Goal: Information Seeking & Learning: Learn about a topic

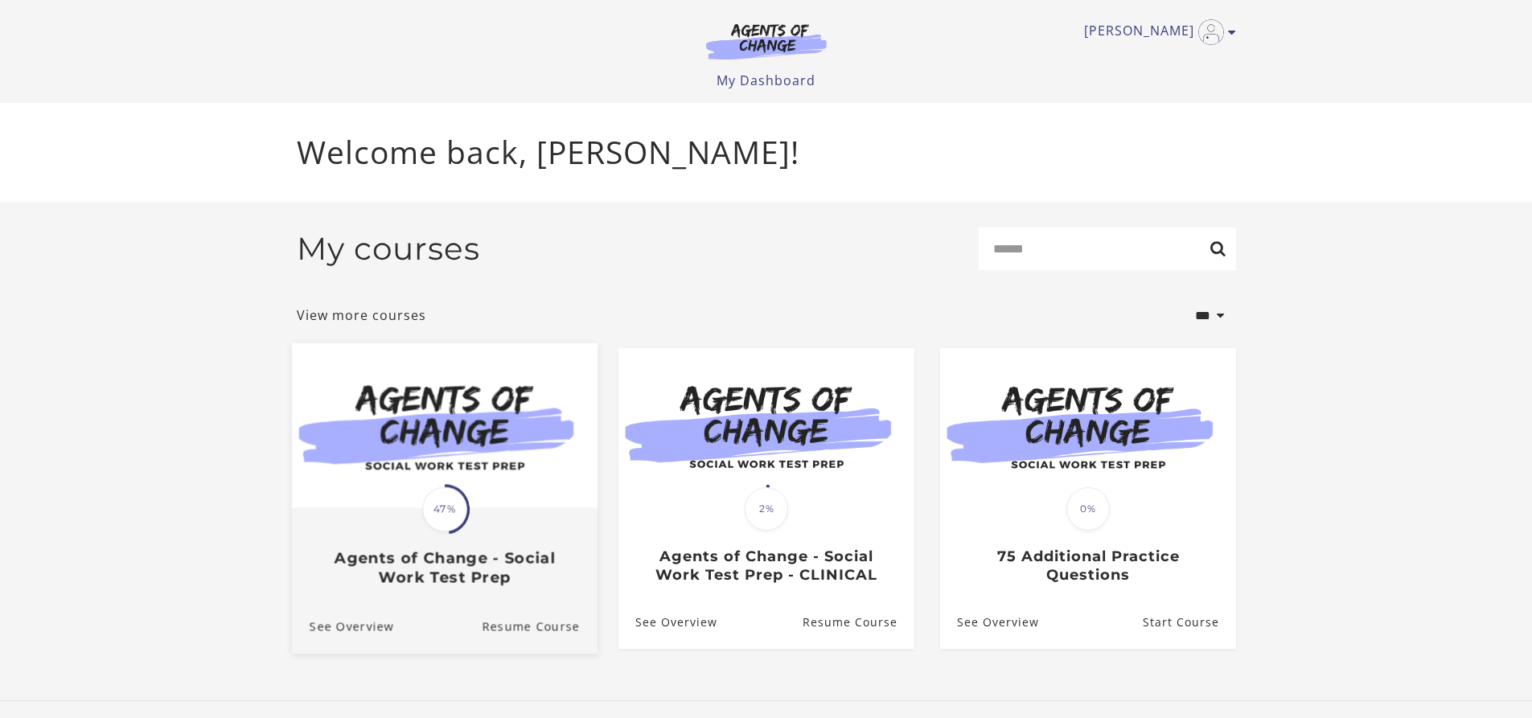
click at [434, 524] on span "47%" at bounding box center [444, 509] width 45 height 45
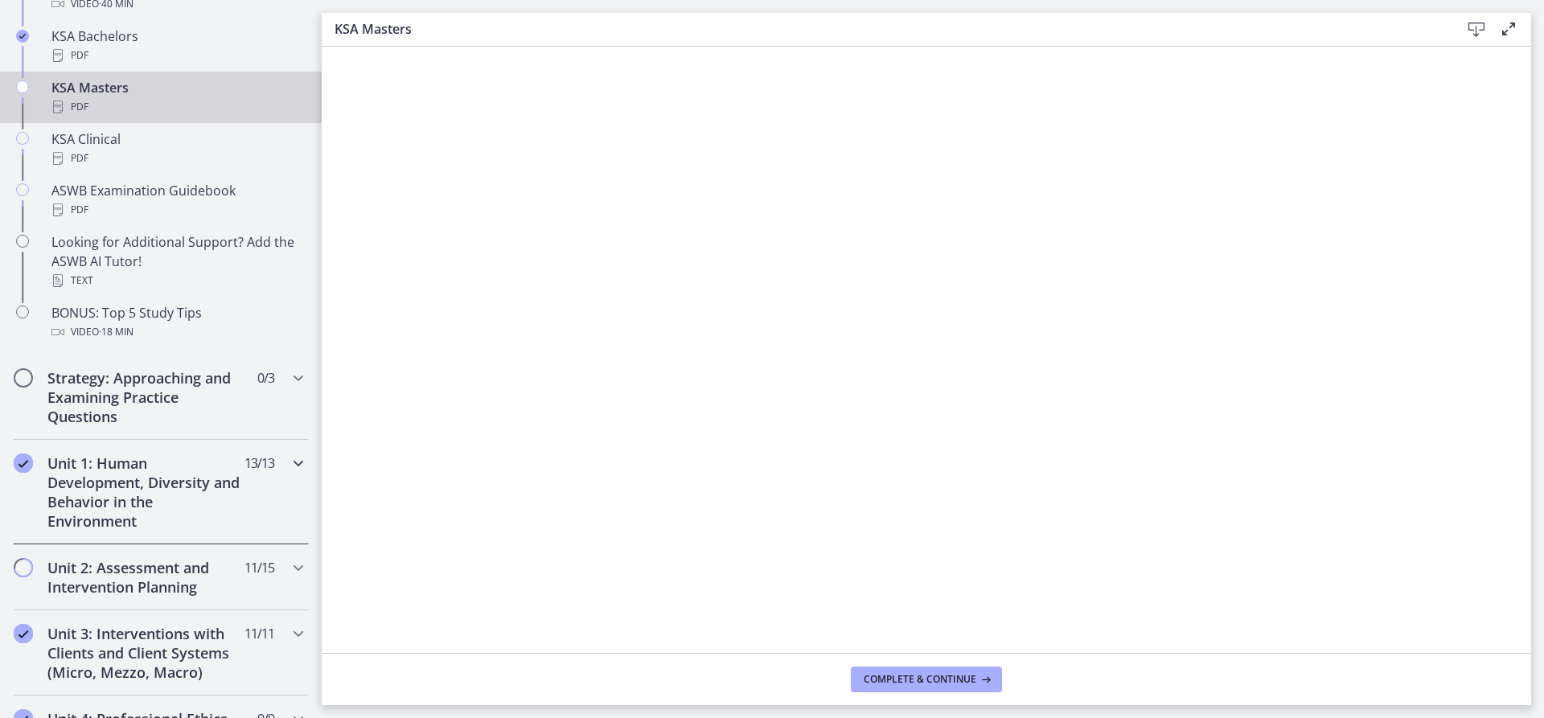
scroll to position [804, 0]
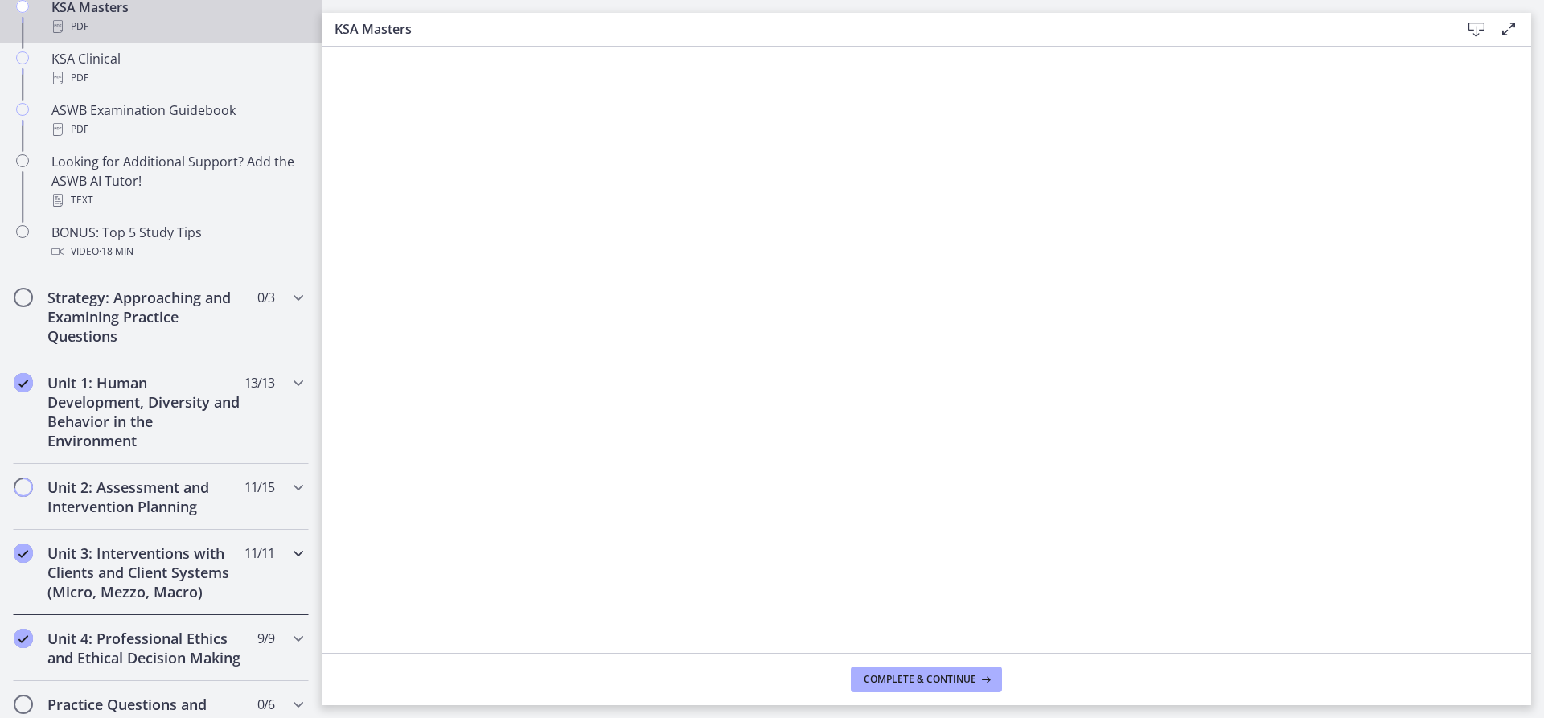
click at [154, 574] on h2 "Unit 3: Interventions with Clients and Client Systems (Micro, Mezzo, Macro)" at bounding box center [145, 573] width 196 height 58
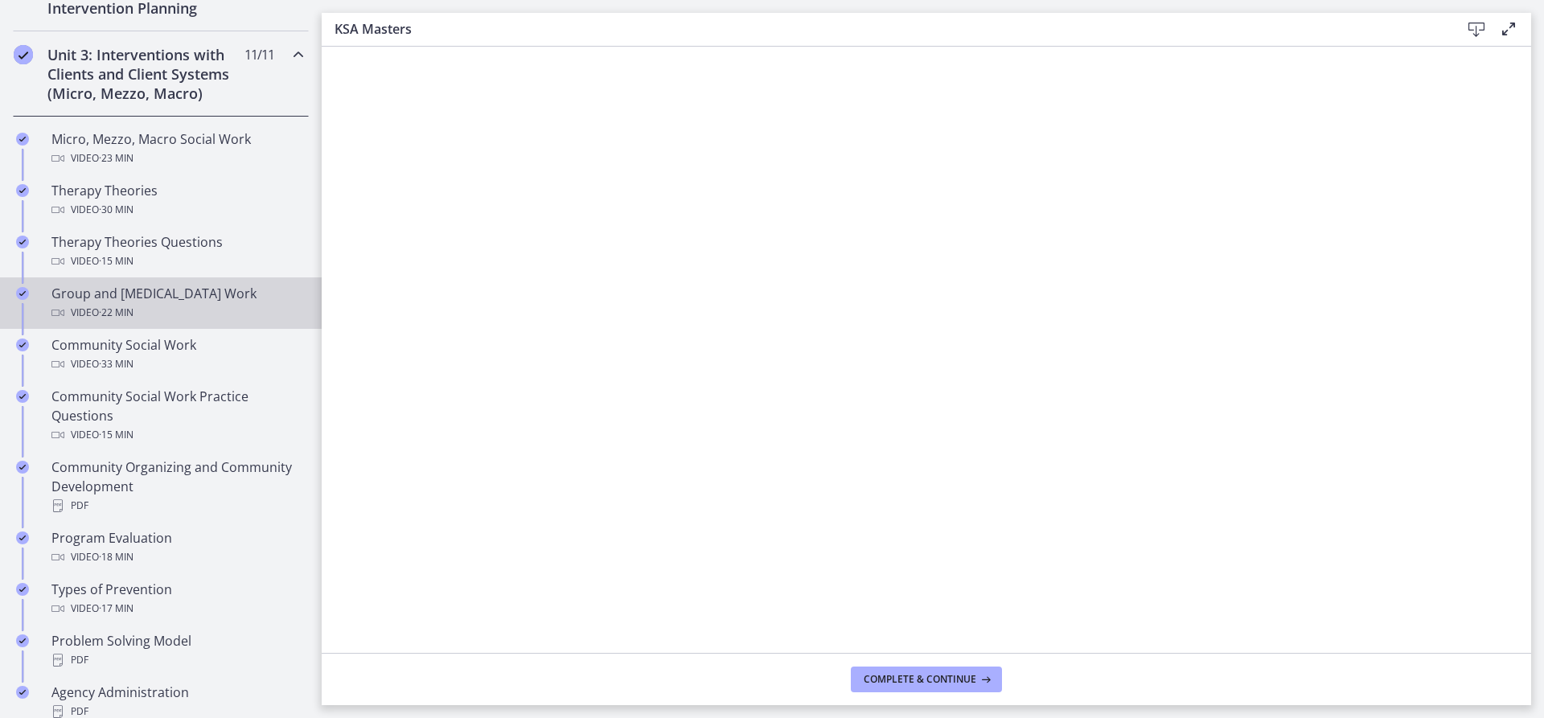
scroll to position [724, 0]
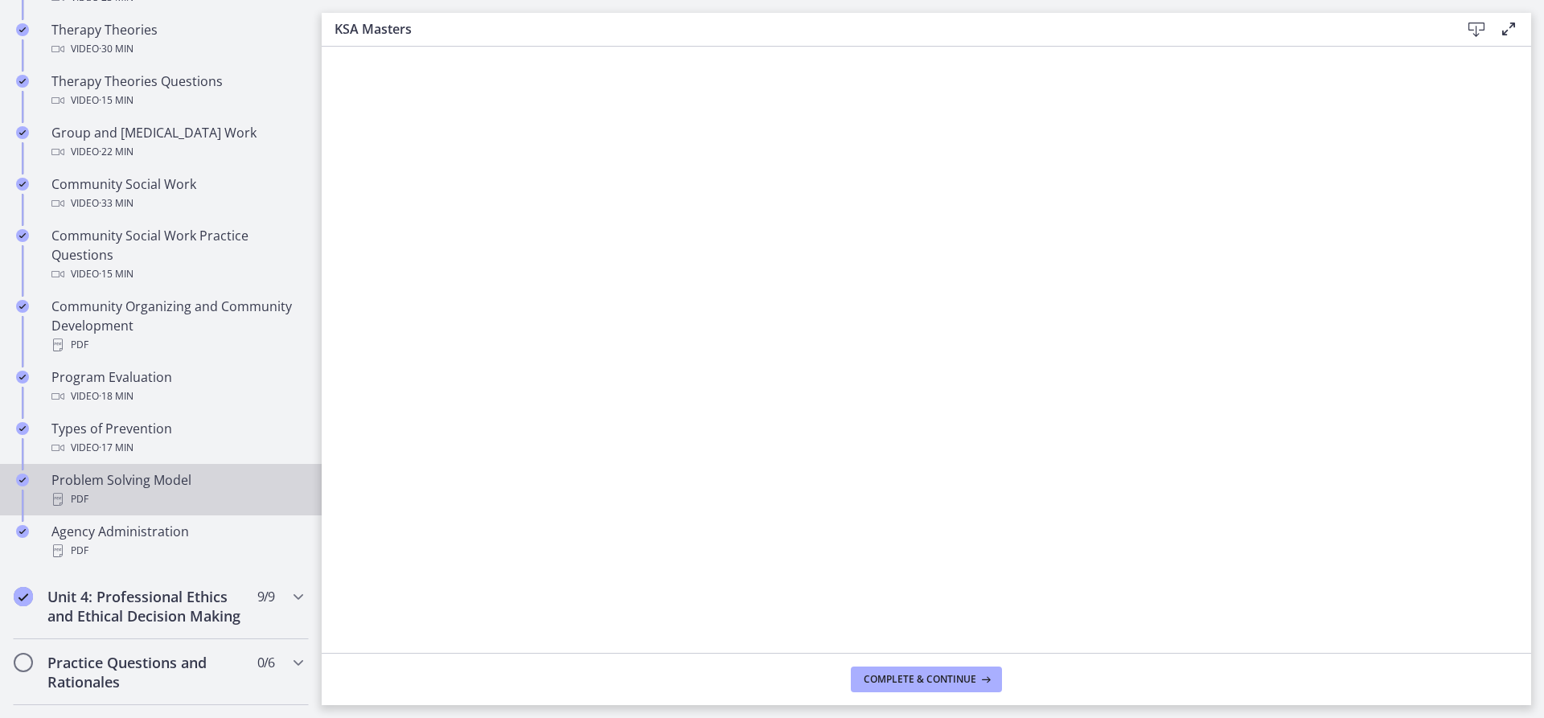
click at [78, 500] on div "PDF" at bounding box center [176, 499] width 251 height 19
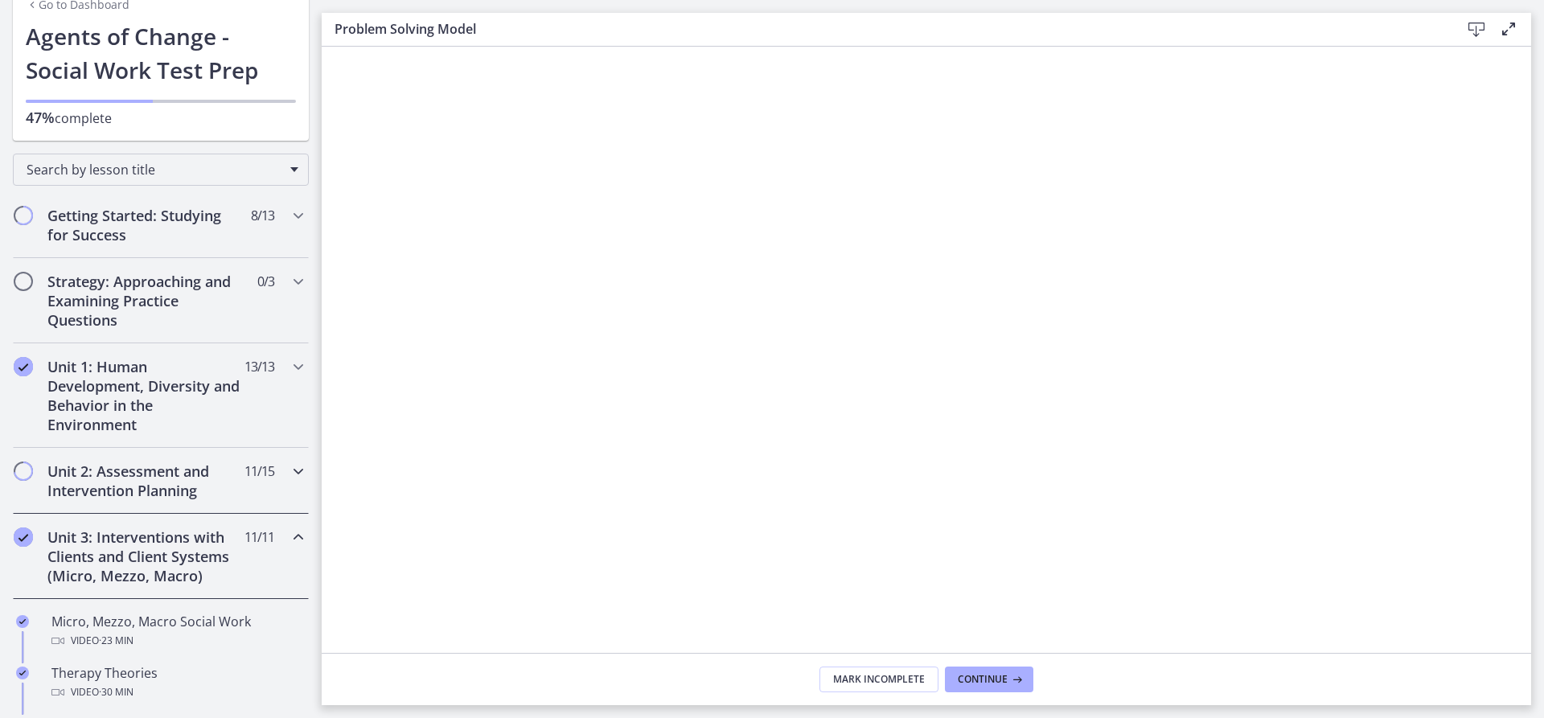
scroll to position [161, 0]
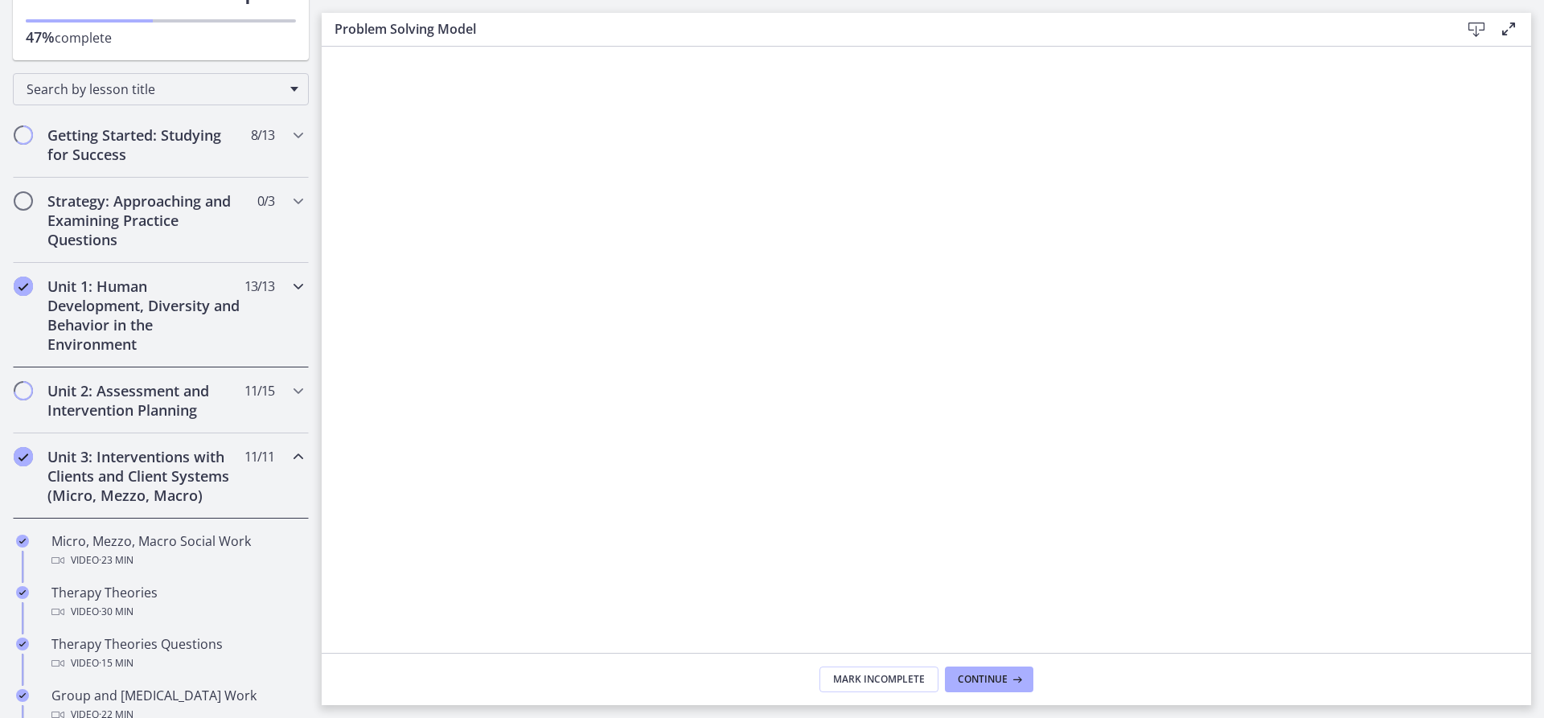
click at [181, 329] on h2 "Unit 1: Human Development, Diversity and Behavior in the Environment" at bounding box center [145, 315] width 196 height 77
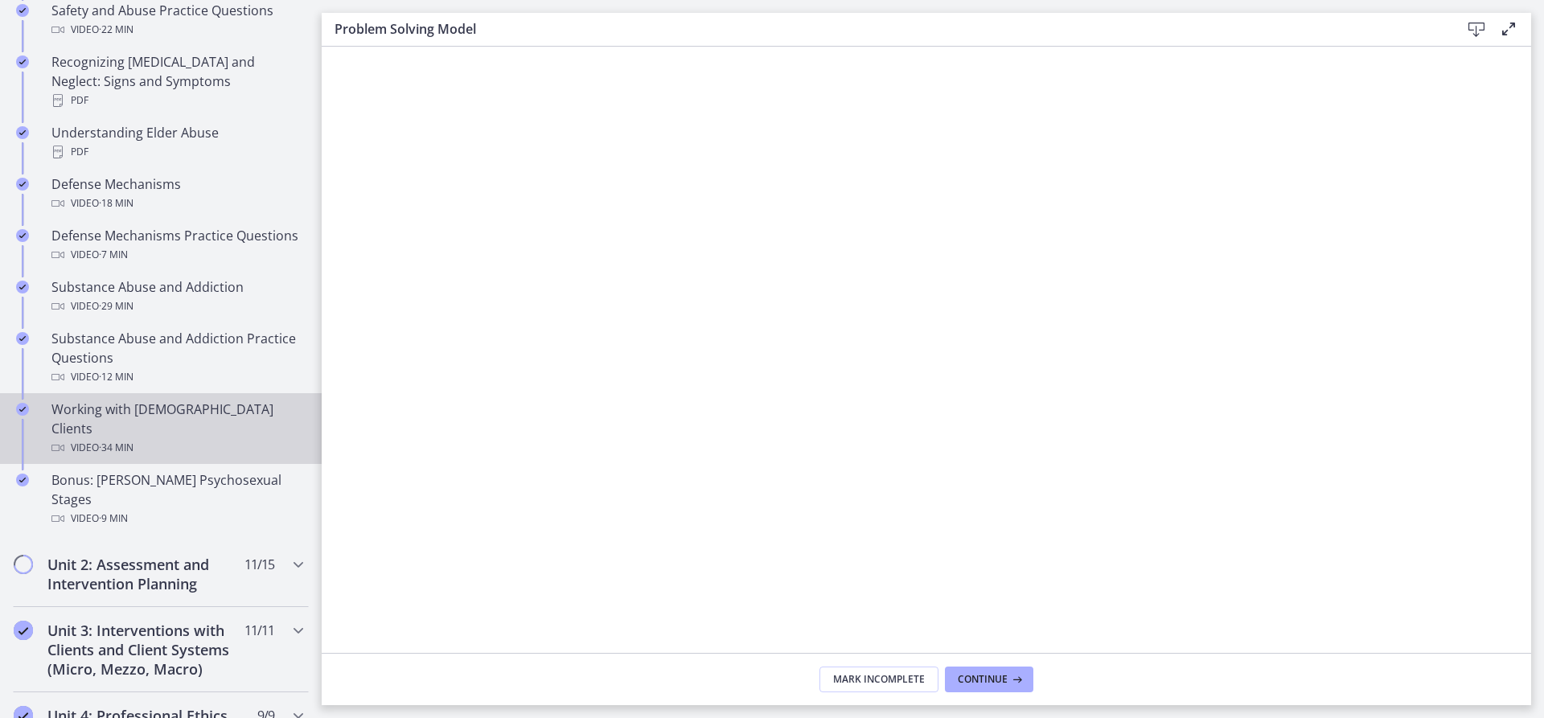
scroll to position [885, 0]
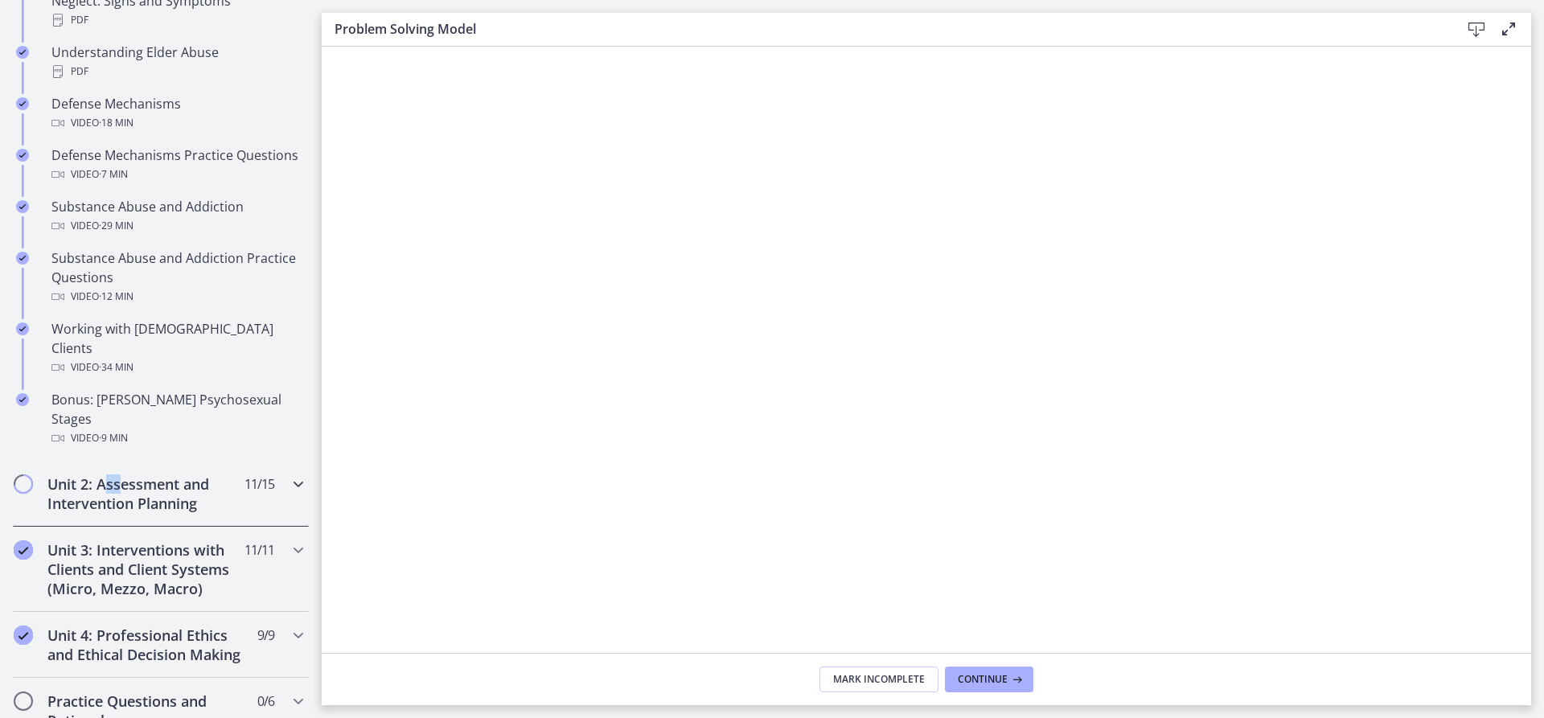
drag, startPoint x: 118, startPoint y: 450, endPoint x: 108, endPoint y: 450, distance: 10.5
click at [108, 475] on h2 "Unit 2: Assessment and Intervention Planning" at bounding box center [145, 494] width 196 height 39
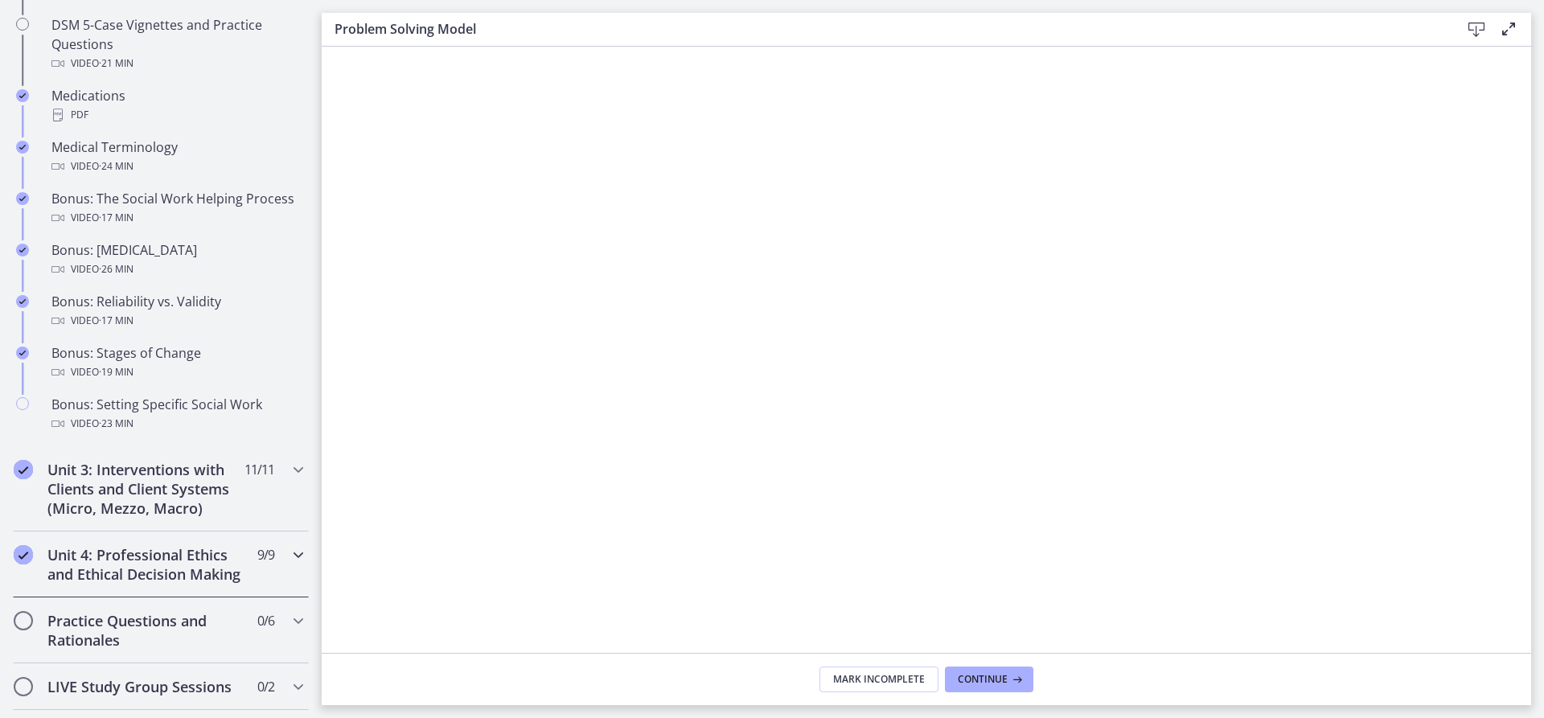
scroll to position [1207, 0]
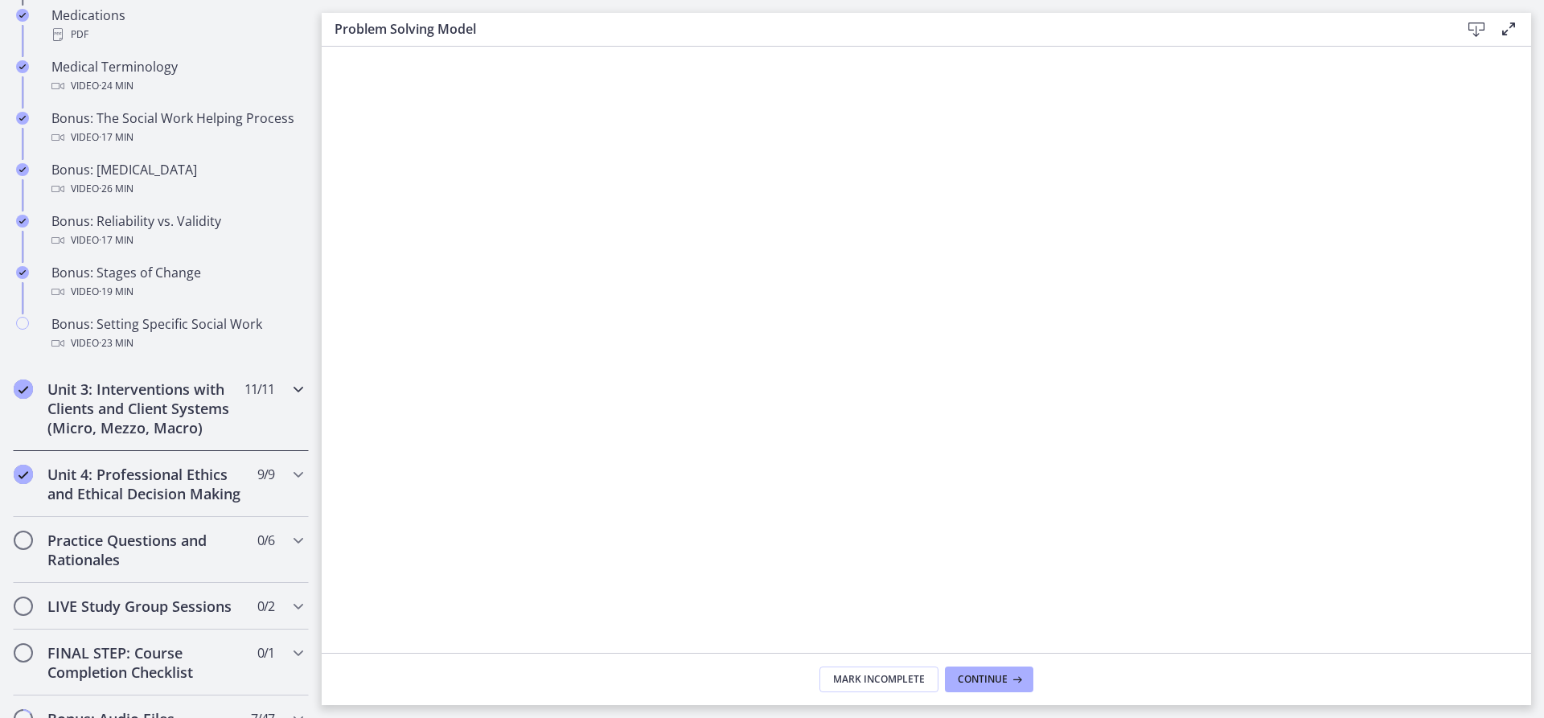
click at [157, 421] on h2 "Unit 3: Interventions with Clients and Client Systems (Micro, Mezzo, Macro)" at bounding box center [145, 409] width 196 height 58
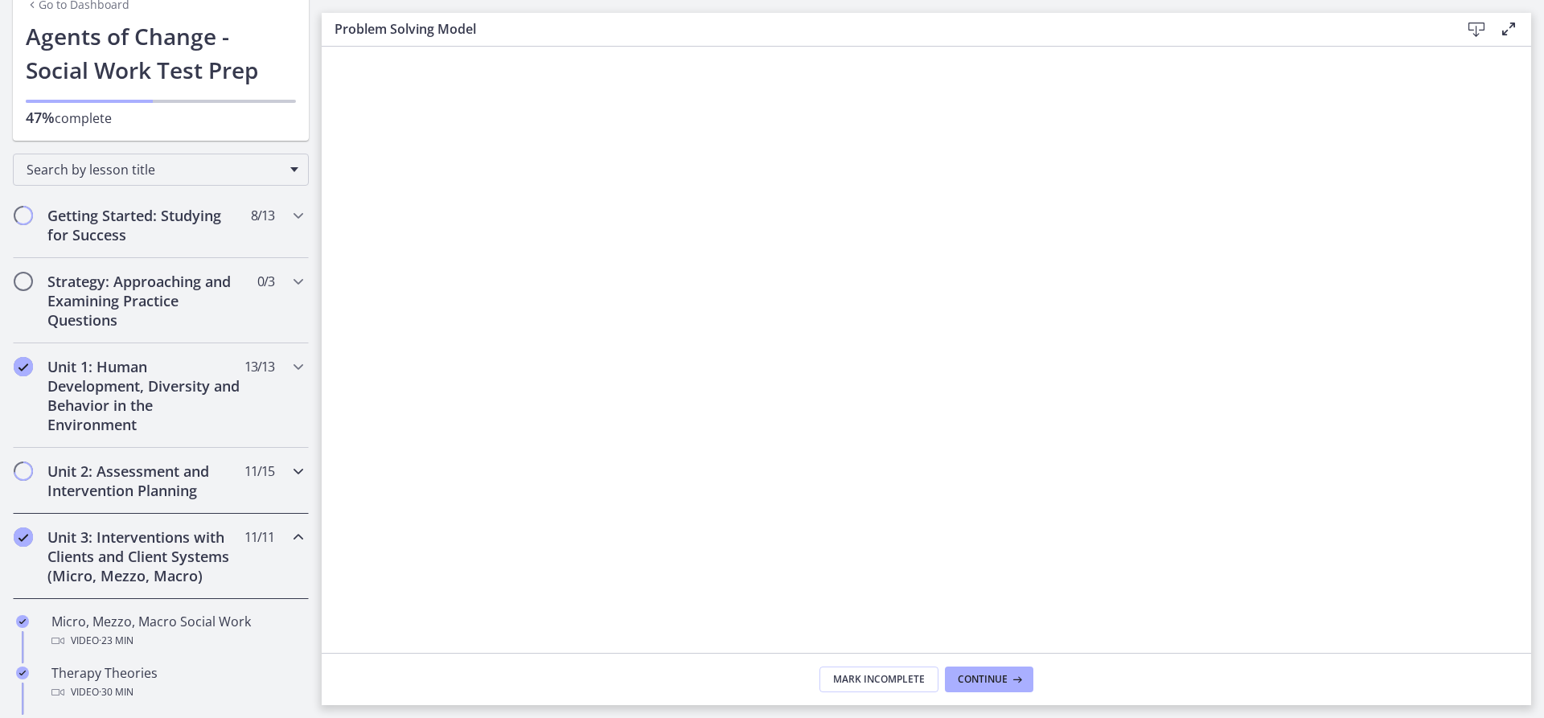
scroll to position [161, 0]
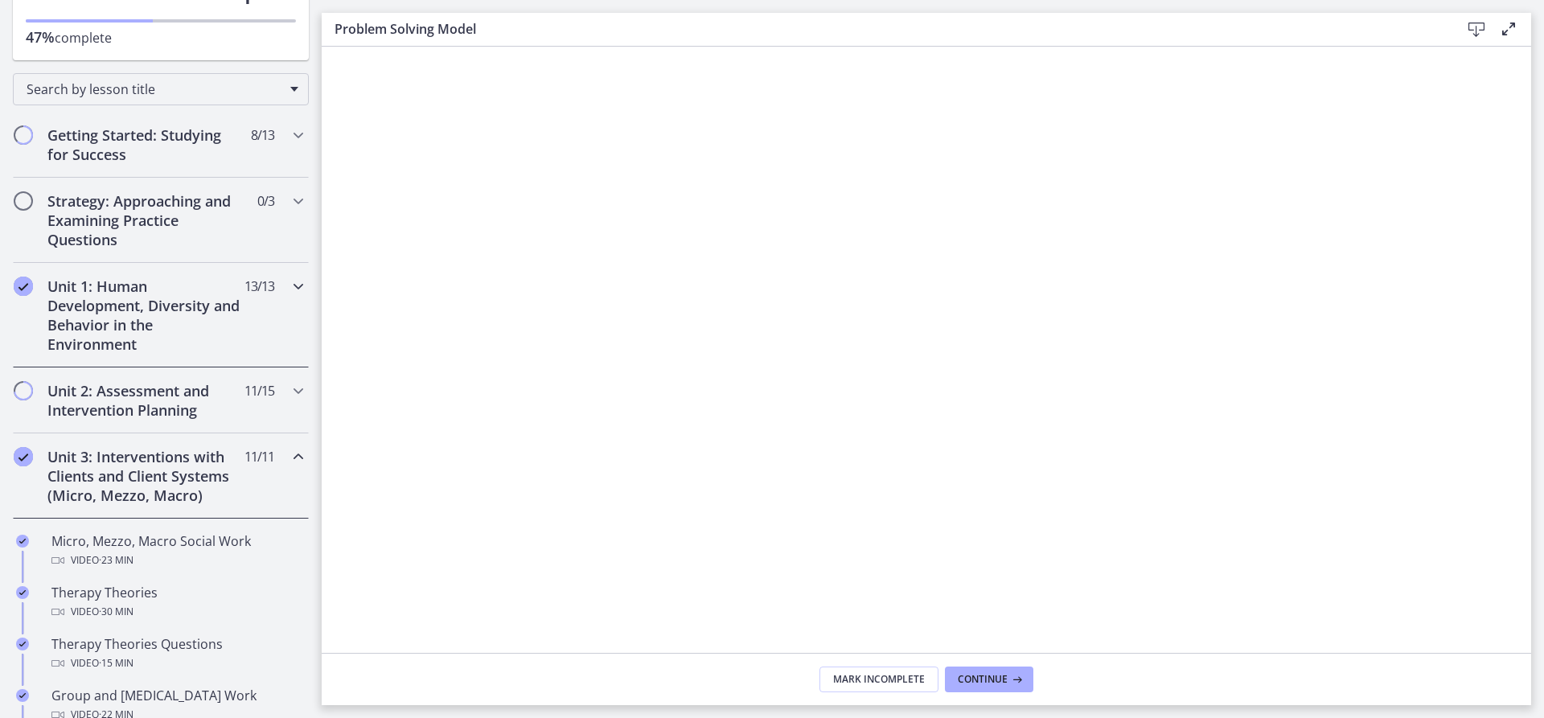
click at [109, 306] on h2 "Unit 1: Human Development, Diversity and Behavior in the Environment" at bounding box center [145, 315] width 196 height 77
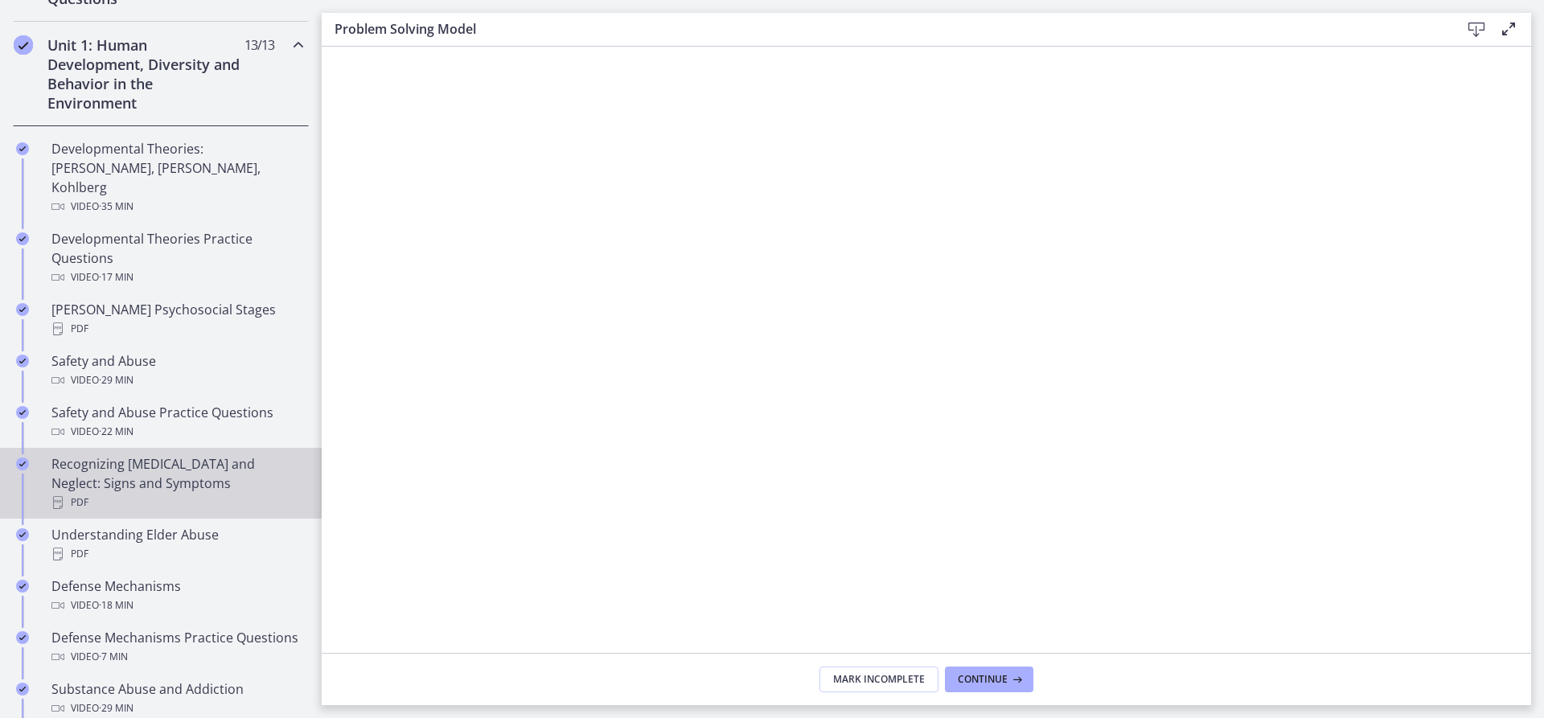
scroll to position [483, 0]
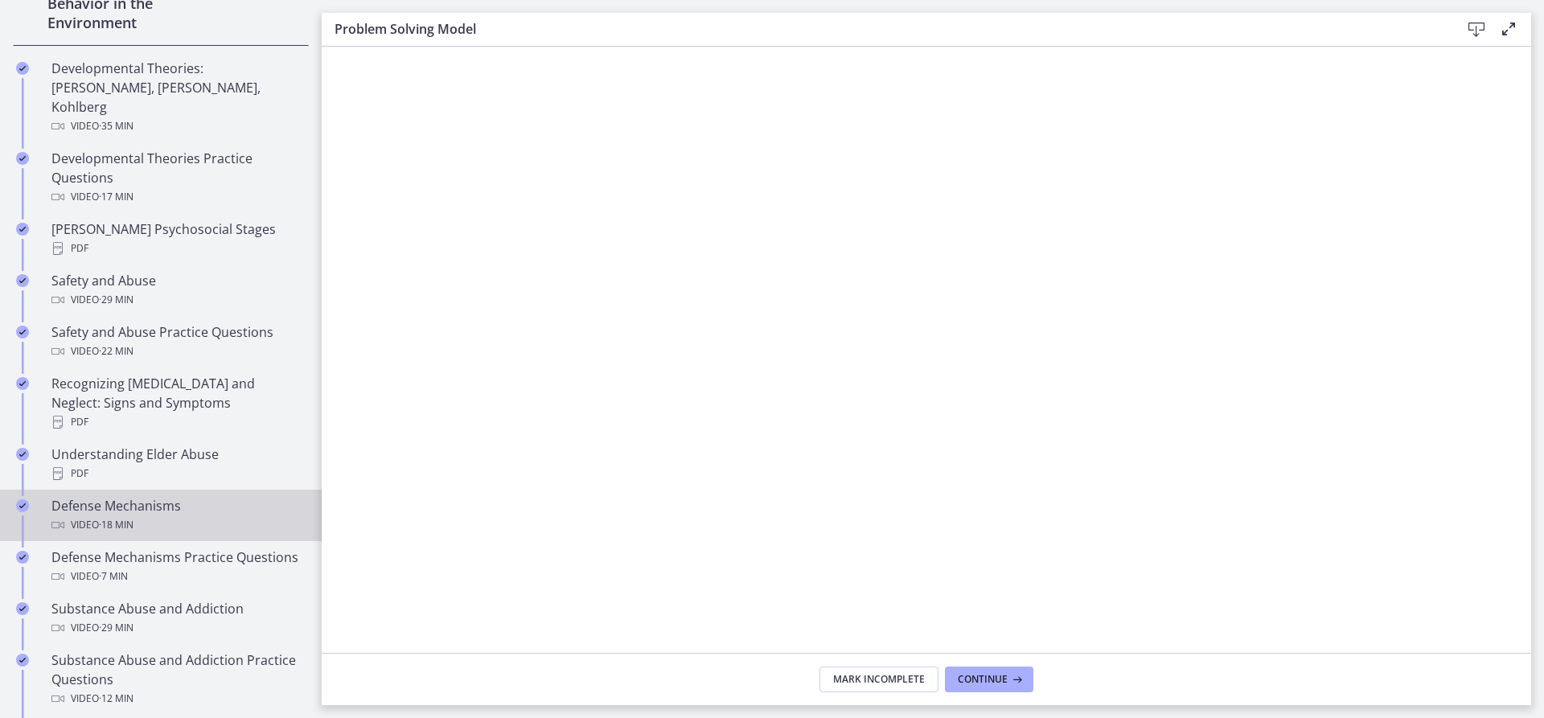
click at [137, 496] on div "Defense Mechanisms Video · 18 min" at bounding box center [176, 515] width 251 height 39
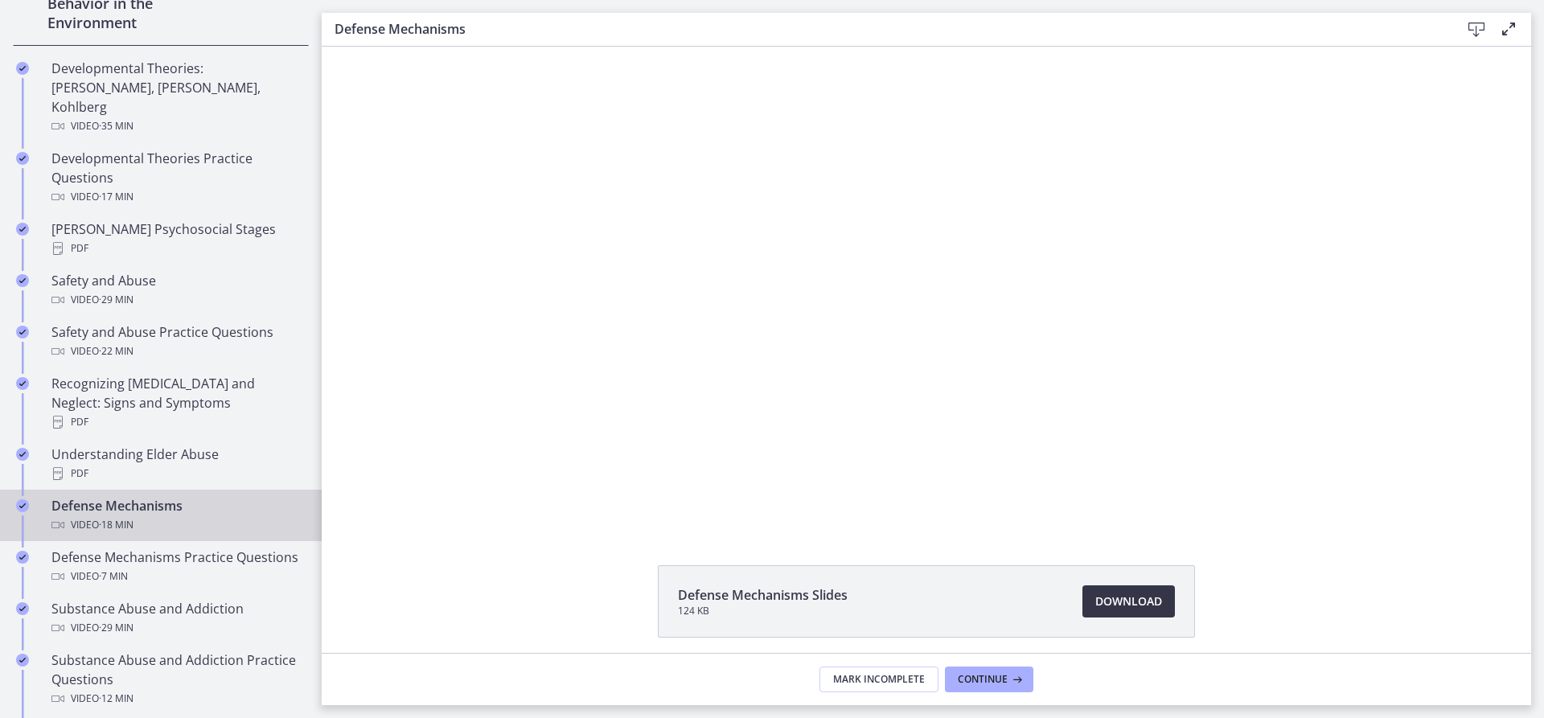
click at [1100, 607] on span "Download Opens in a new window" at bounding box center [1129, 601] width 67 height 19
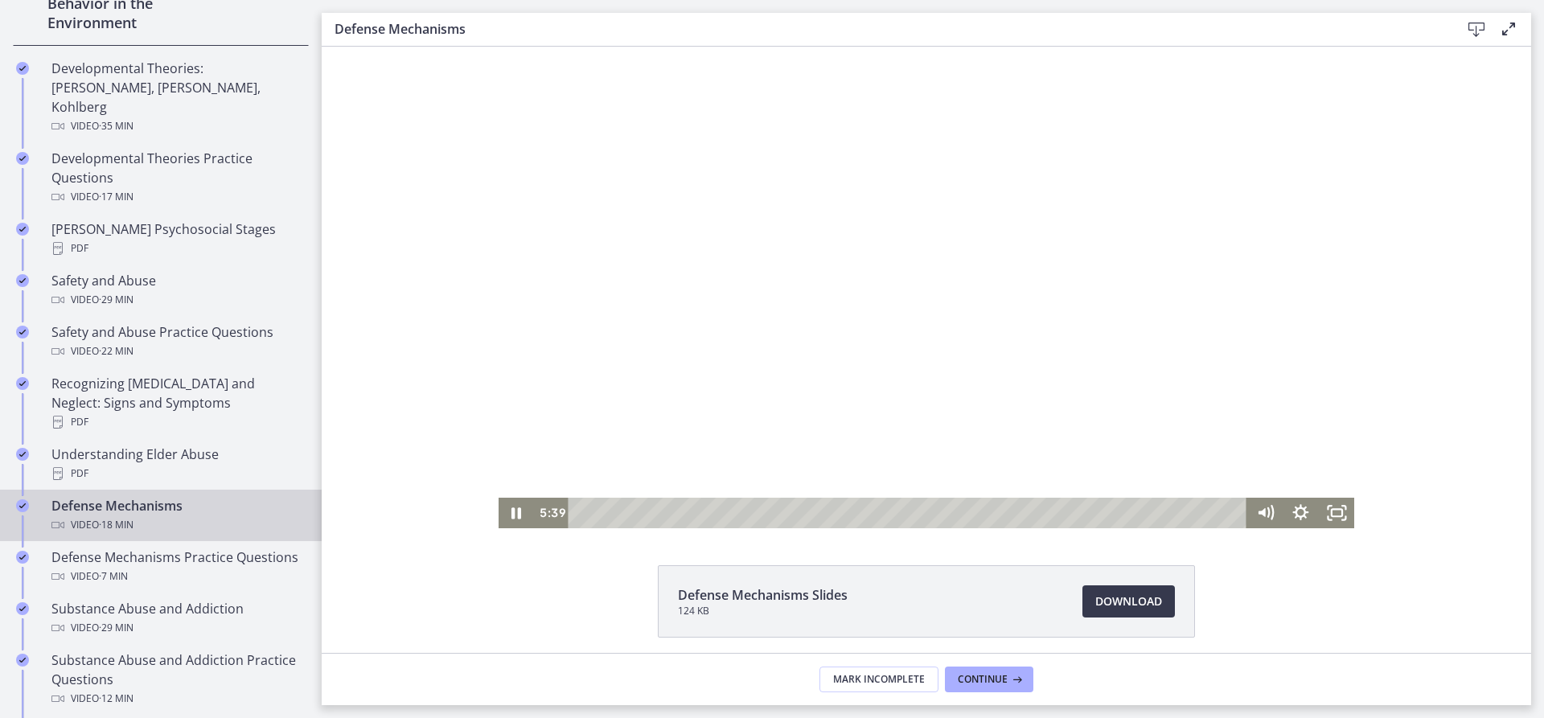
click at [832, 360] on div at bounding box center [927, 288] width 857 height 482
click at [512, 511] on icon "Play Video" at bounding box center [517, 513] width 11 height 15
click at [753, 513] on div "4:48" at bounding box center [910, 513] width 657 height 31
click at [720, 513] on div "3:55" at bounding box center [910, 513] width 657 height 31
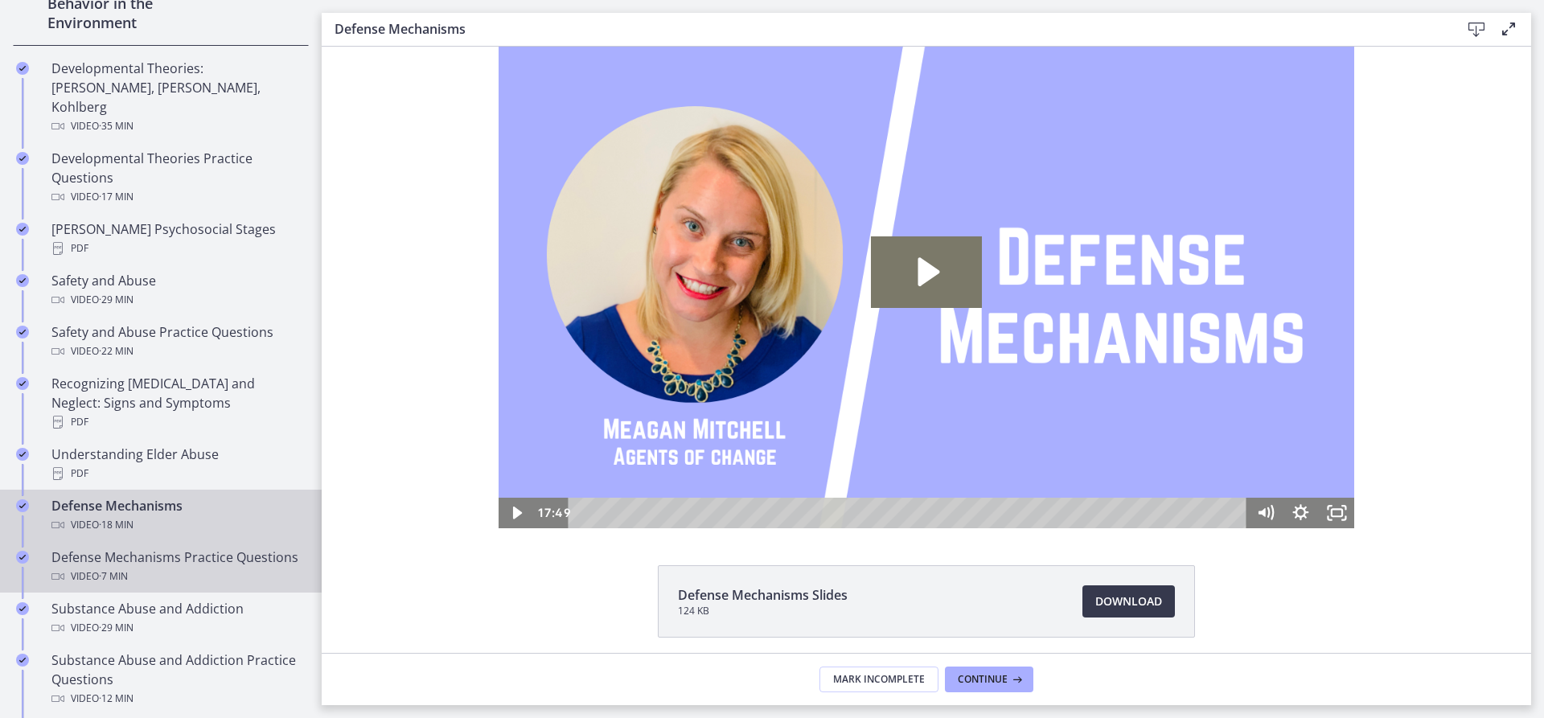
click at [96, 558] on div "Defense Mechanisms Practice Questions Video · 7 min" at bounding box center [176, 567] width 251 height 39
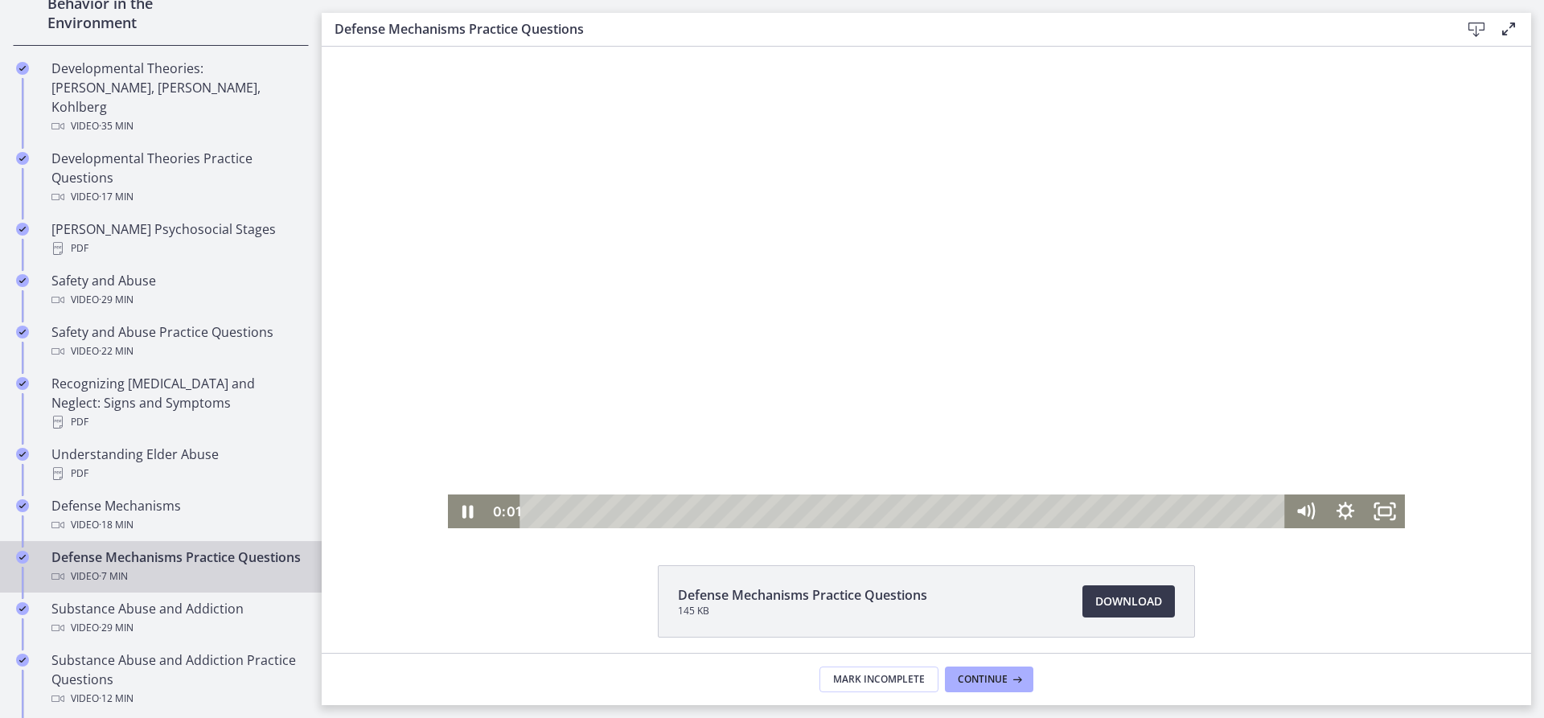
click at [805, 328] on div at bounding box center [927, 288] width 958 height 482
click at [464, 510] on icon "Play Video" at bounding box center [469, 511] width 10 height 14
click at [931, 207] on div at bounding box center [927, 288] width 958 height 482
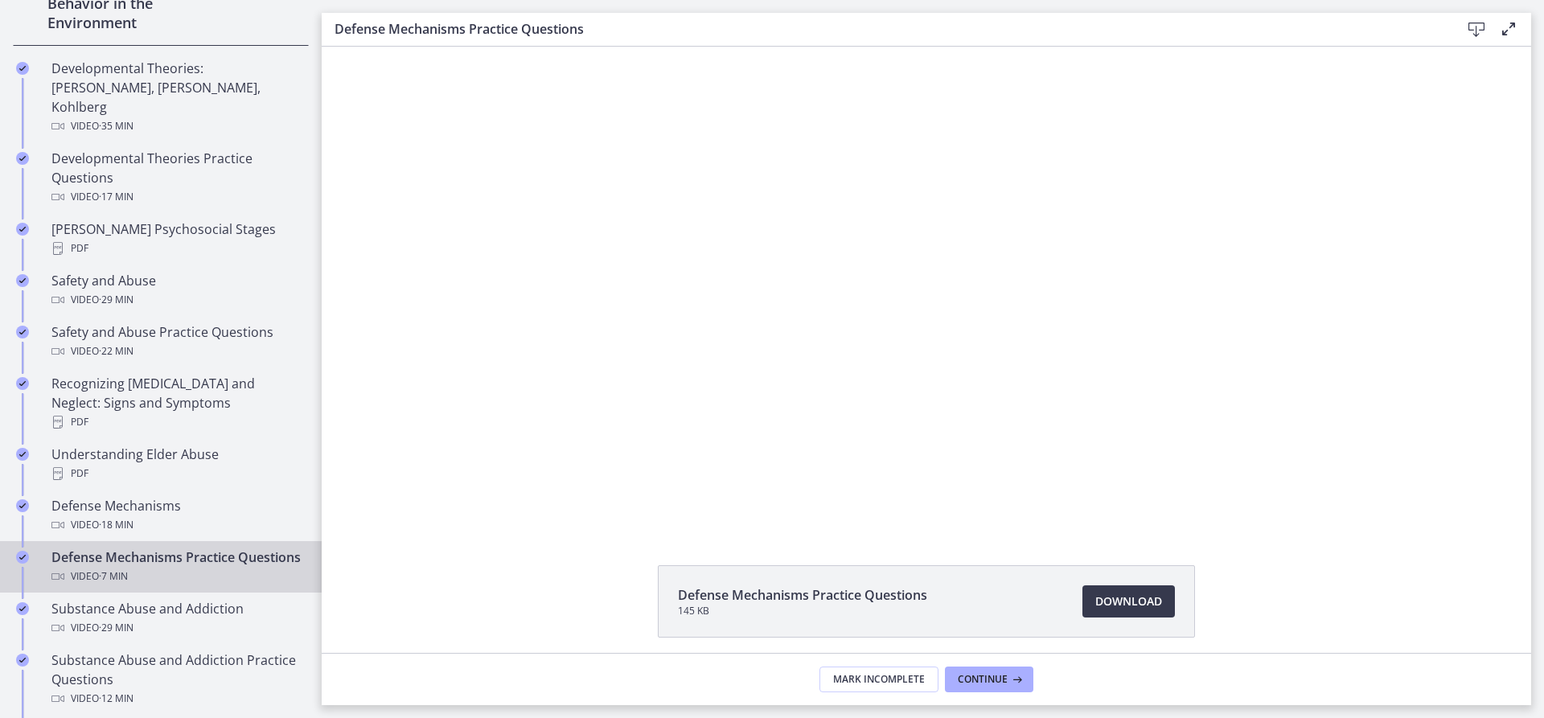
click at [931, 207] on div at bounding box center [927, 288] width 958 height 482
